Goal: Task Accomplishment & Management: Use online tool/utility

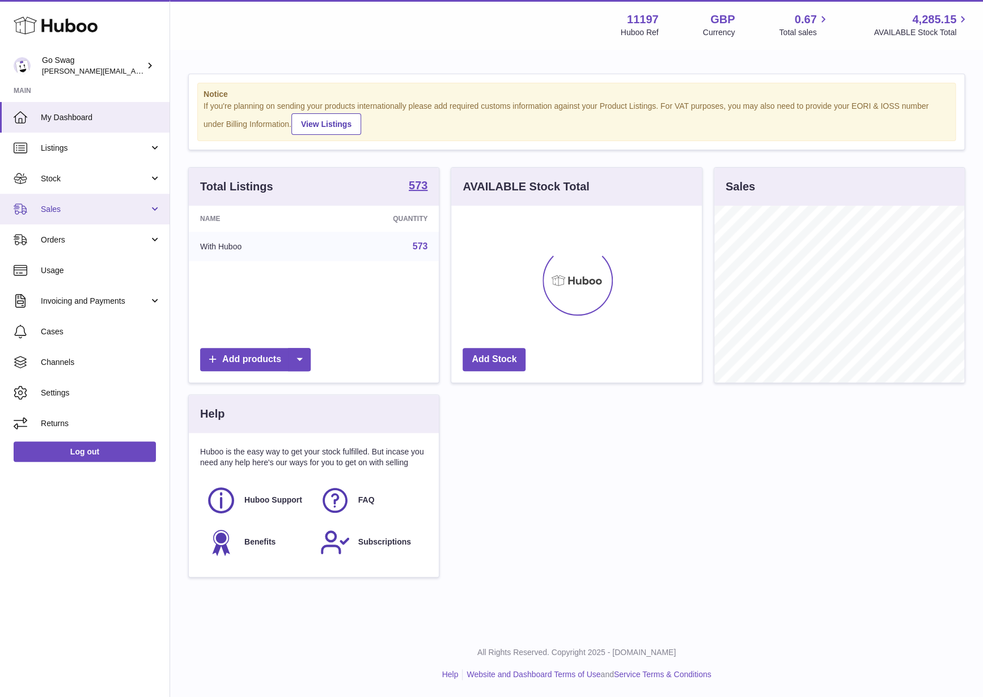
scroll to position [176, 249]
click at [70, 196] on link "Sales" at bounding box center [85, 209] width 170 height 31
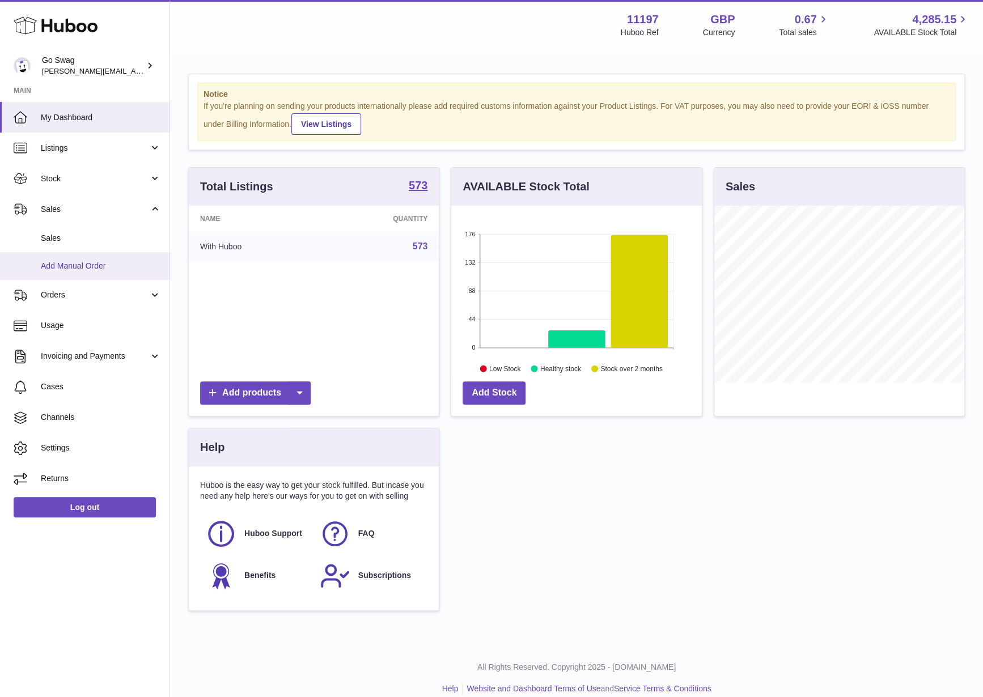
click at [77, 261] on span "Add Manual Order" at bounding box center [101, 266] width 120 height 11
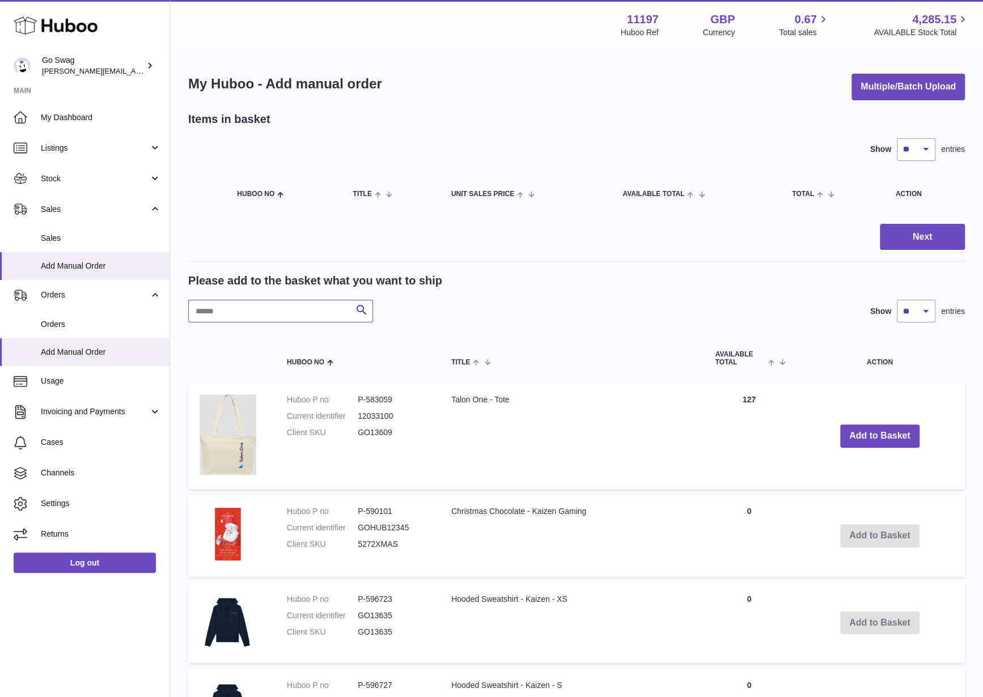
click at [285, 308] on input "text" at bounding box center [280, 311] width 185 height 23
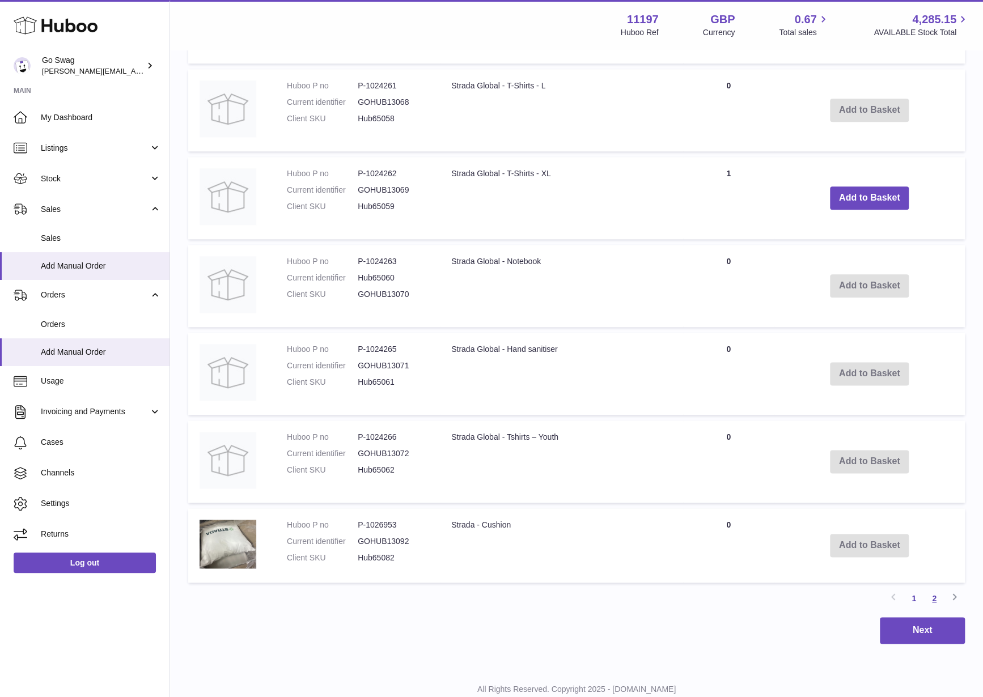
type input "******"
click at [925, 595] on link "2" at bounding box center [934, 599] width 20 height 20
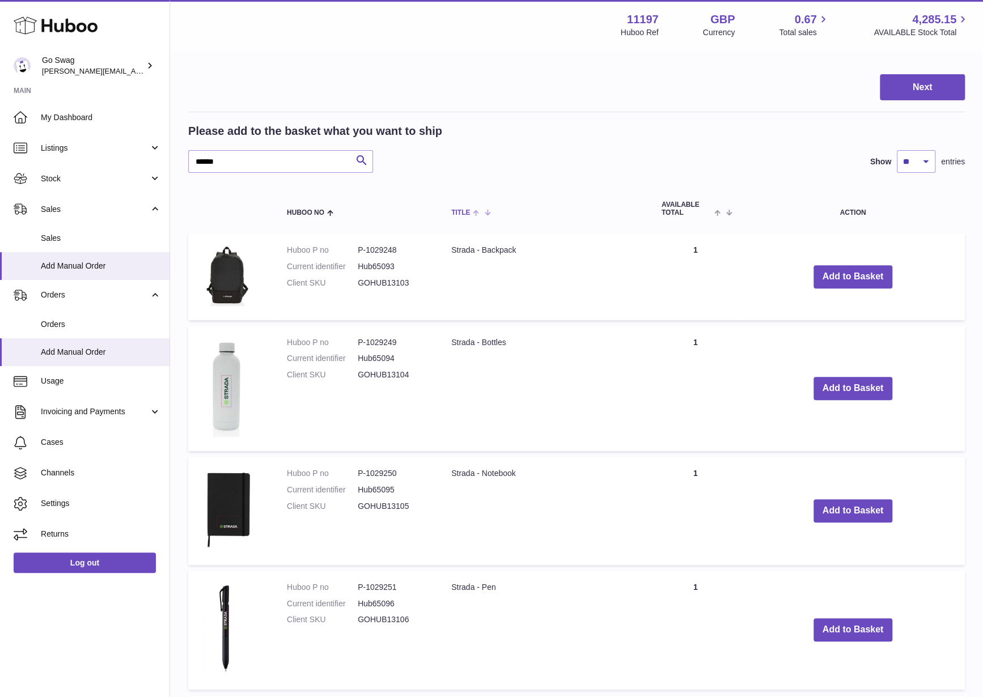
scroll to position [129, 0]
